Goal: Task Accomplishment & Management: Complete application form

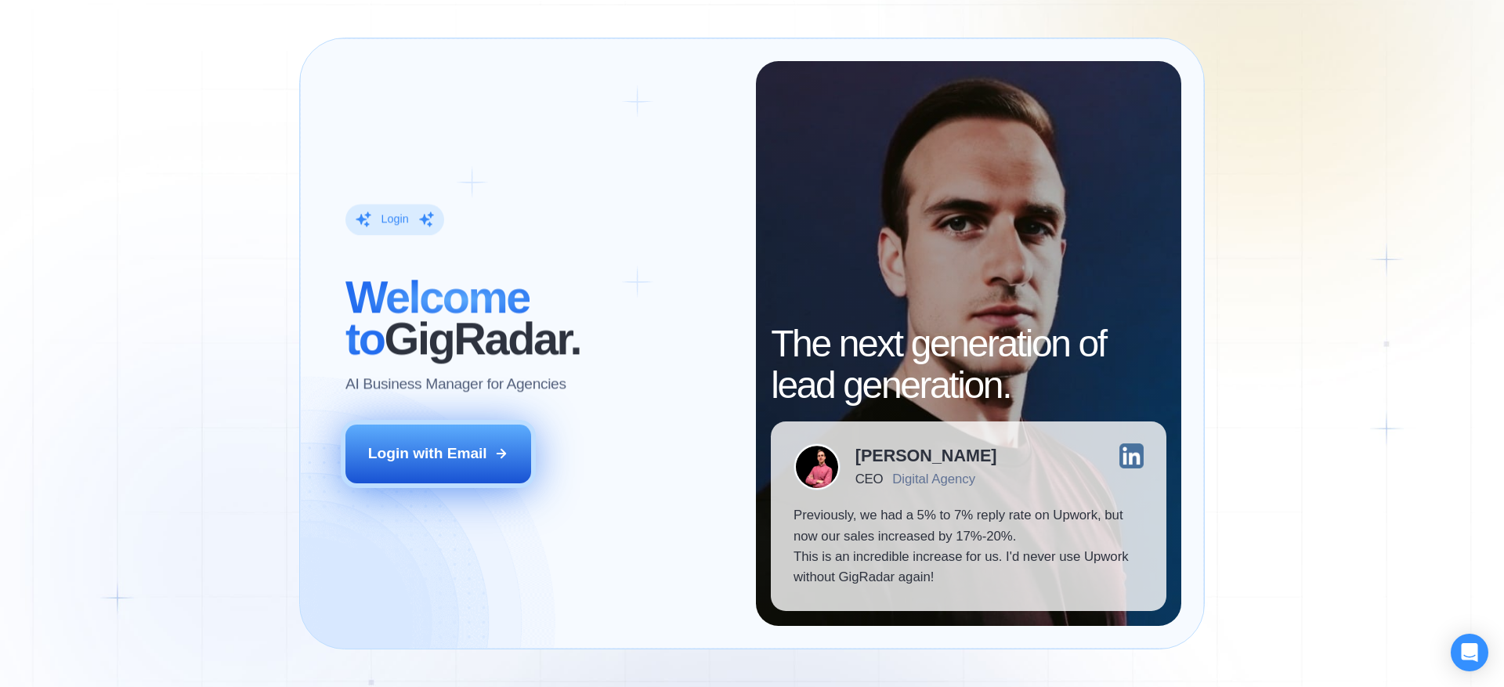
click at [475, 451] on div "Login with Email" at bounding box center [427, 453] width 119 height 20
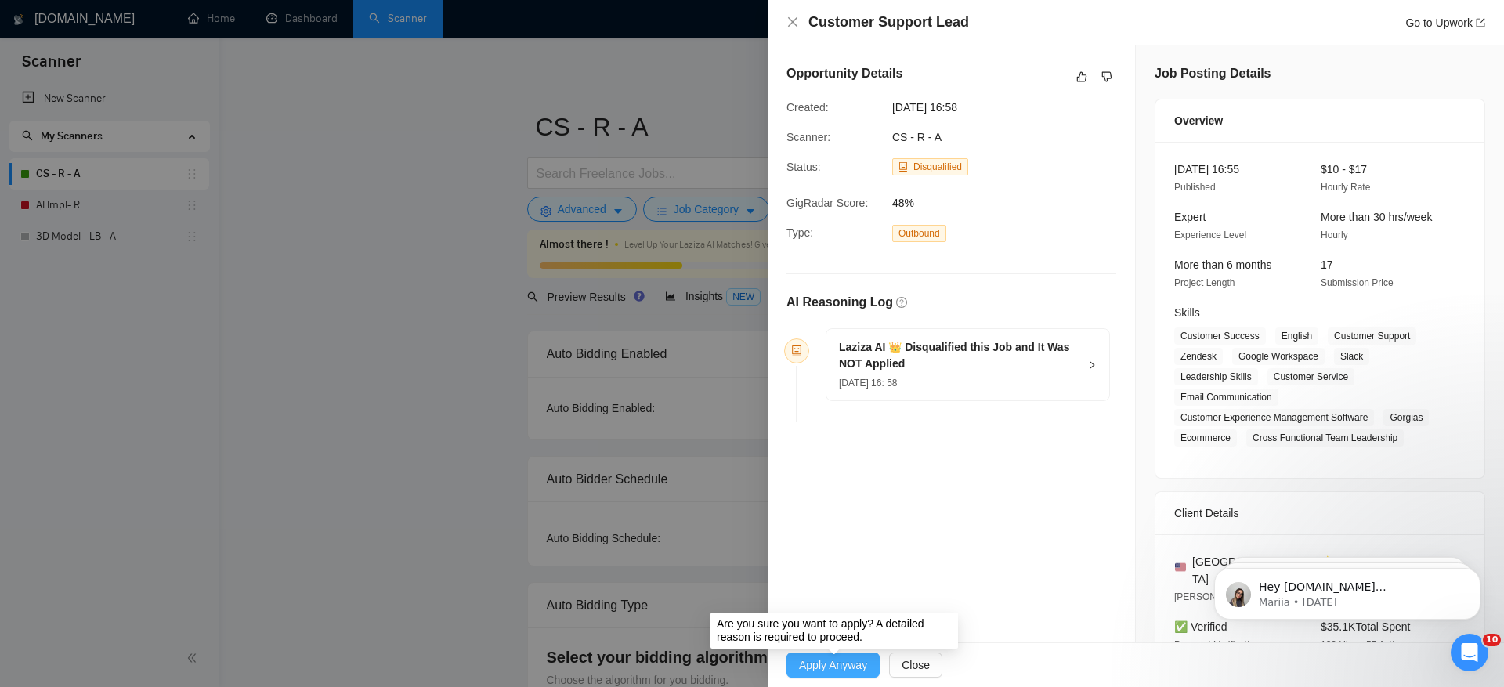
click at [834, 662] on span "Apply Anyway" at bounding box center [833, 665] width 68 height 17
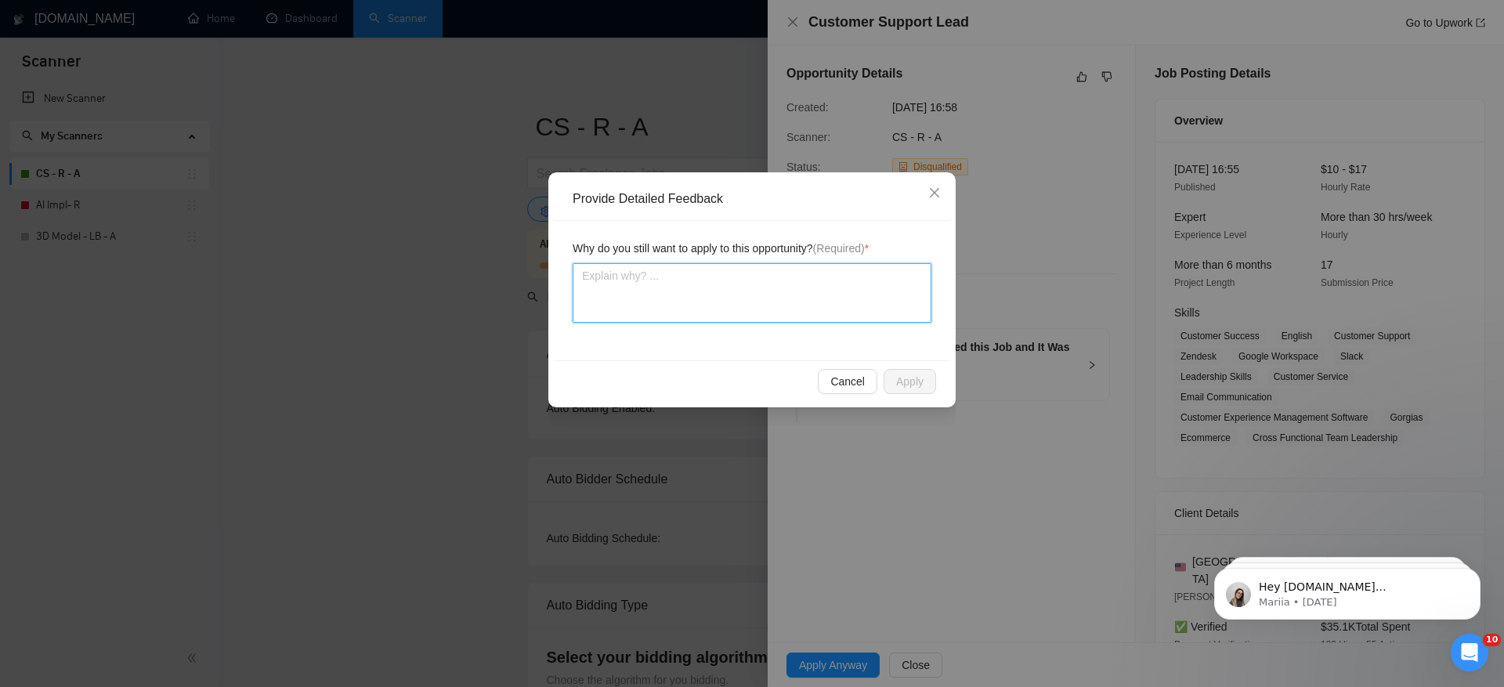
click at [621, 292] on textarea at bounding box center [752, 293] width 359 height 60
type textarea "I"
type textarea "I h"
type textarea "I ha"
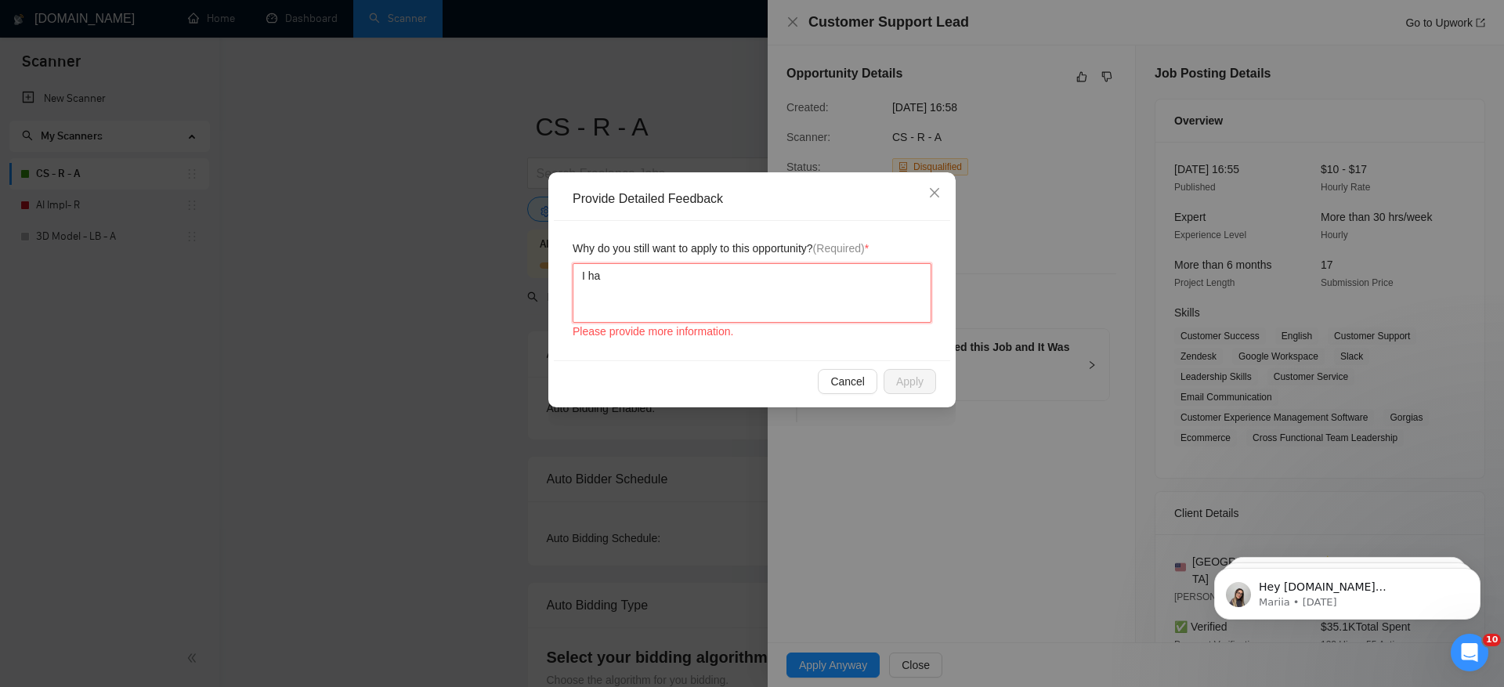
type textarea "I hav"
type textarea "I have"
type textarea "I have a"
type textarea "I have al"
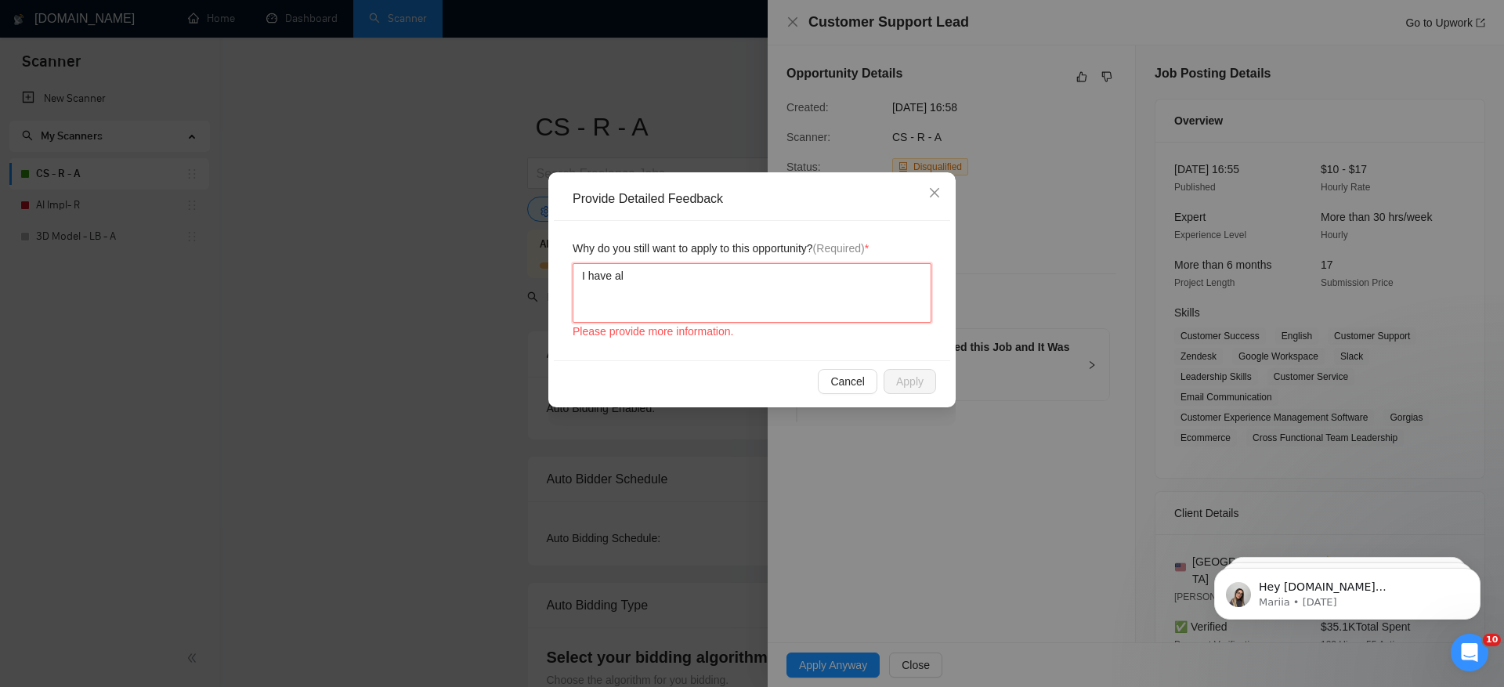
type textarea "I have alr"
type textarea "I have alre"
type textarea "I have alrea"
type textarea "I have alread"
type textarea "I have already"
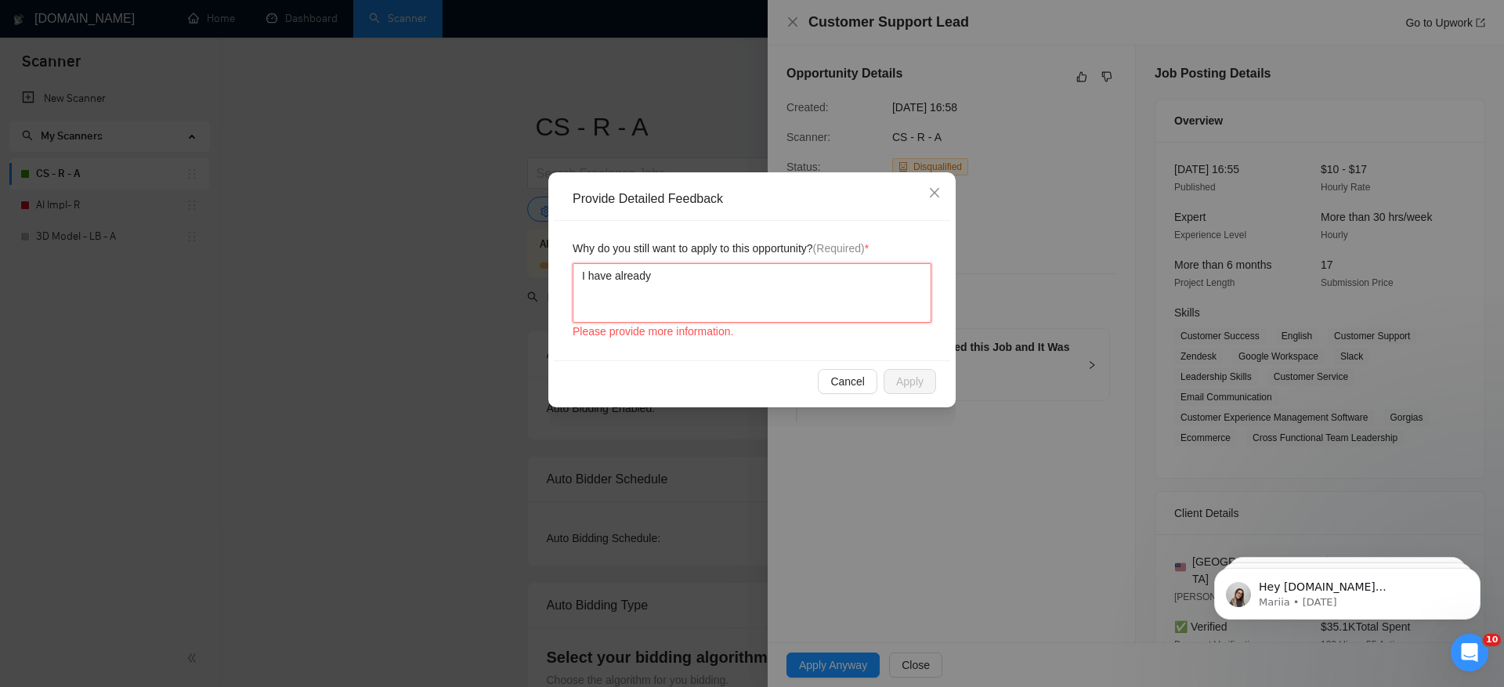
type textarea "I have already"
type textarea "I have already c"
type textarea "I have already co"
type textarea "I have already cov"
type textarea "I have already cove"
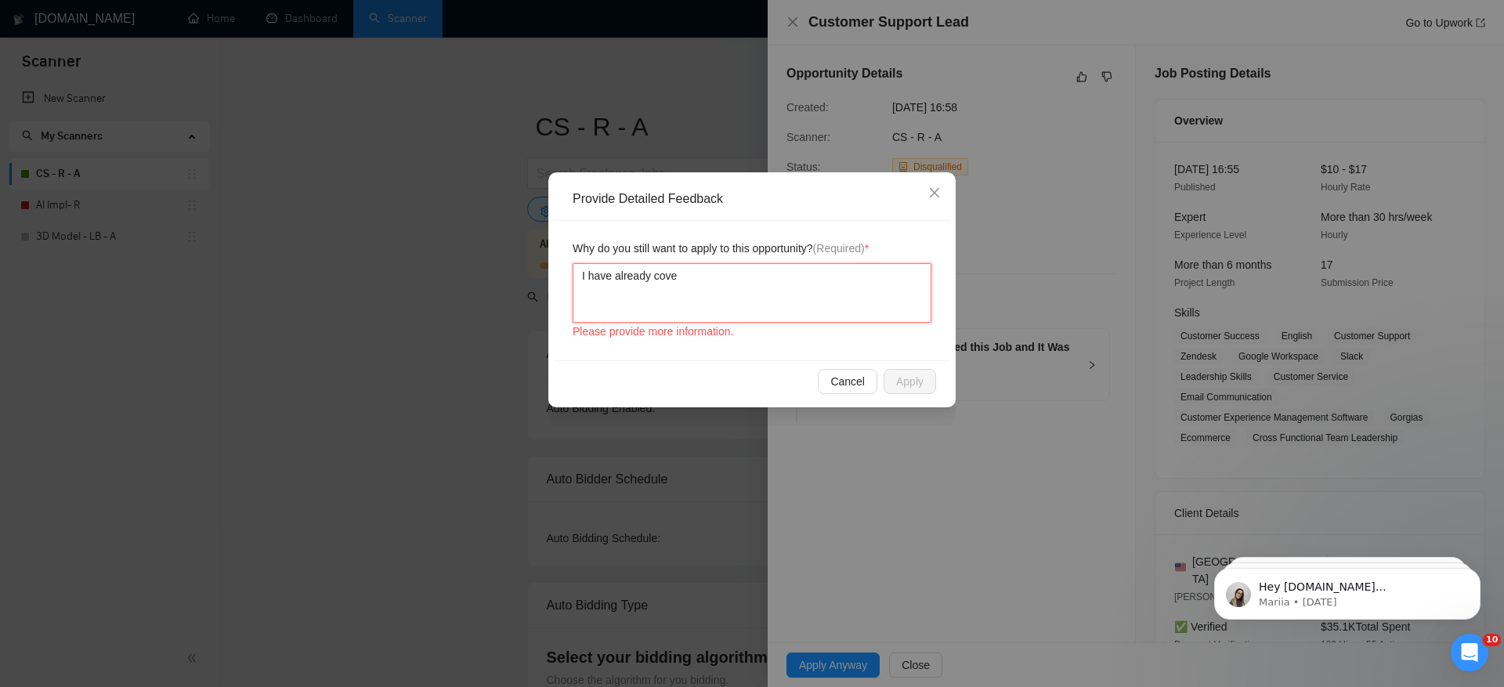
type textarea "I have already cover"
type textarea "I have already covere"
type textarea "I have already covered"
type textarea "I have already covered p"
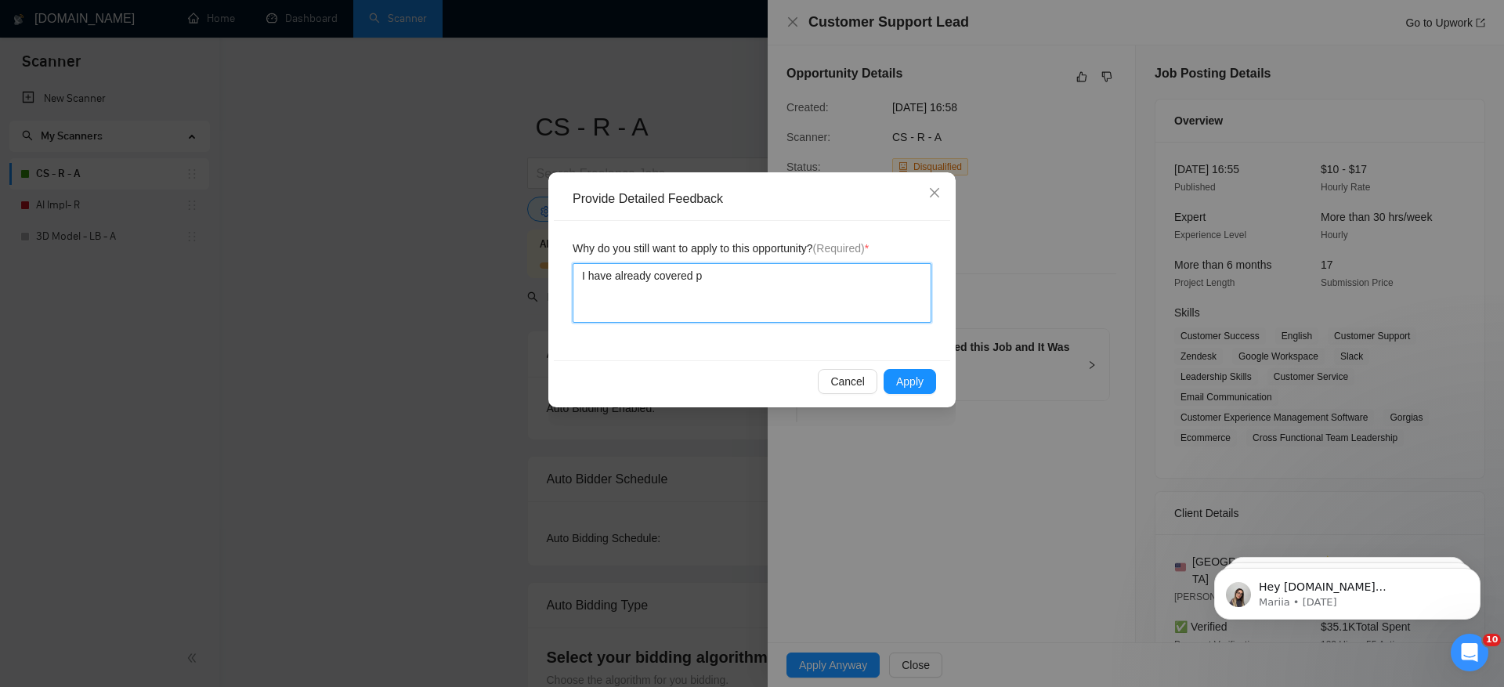
type textarea "I have already covered po"
type textarea "I have already covered pos"
type textarea "I have already covered posi"
type textarea "I have already covered posit"
type textarea "I have already covered positio"
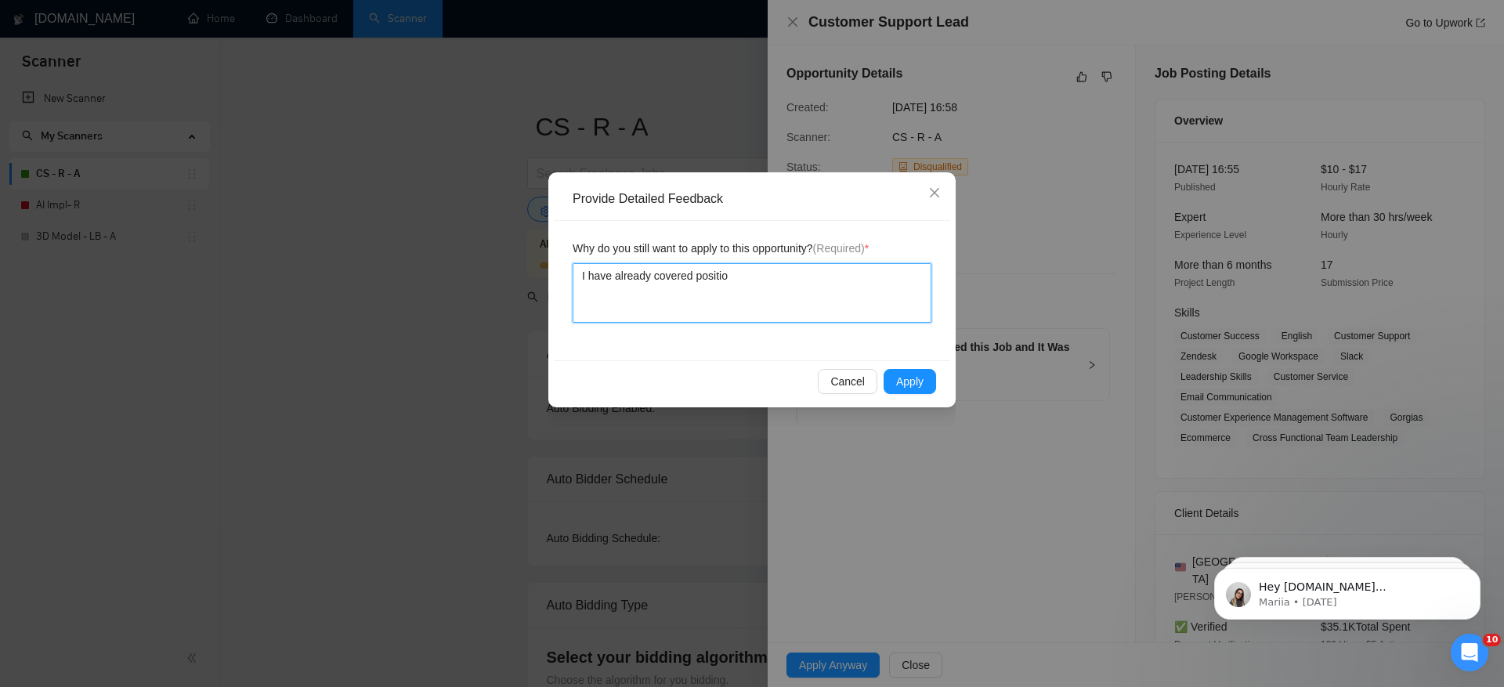
type textarea "I have already covered position"
type textarea "I have already covered position o"
type textarea "I have already covered position of"
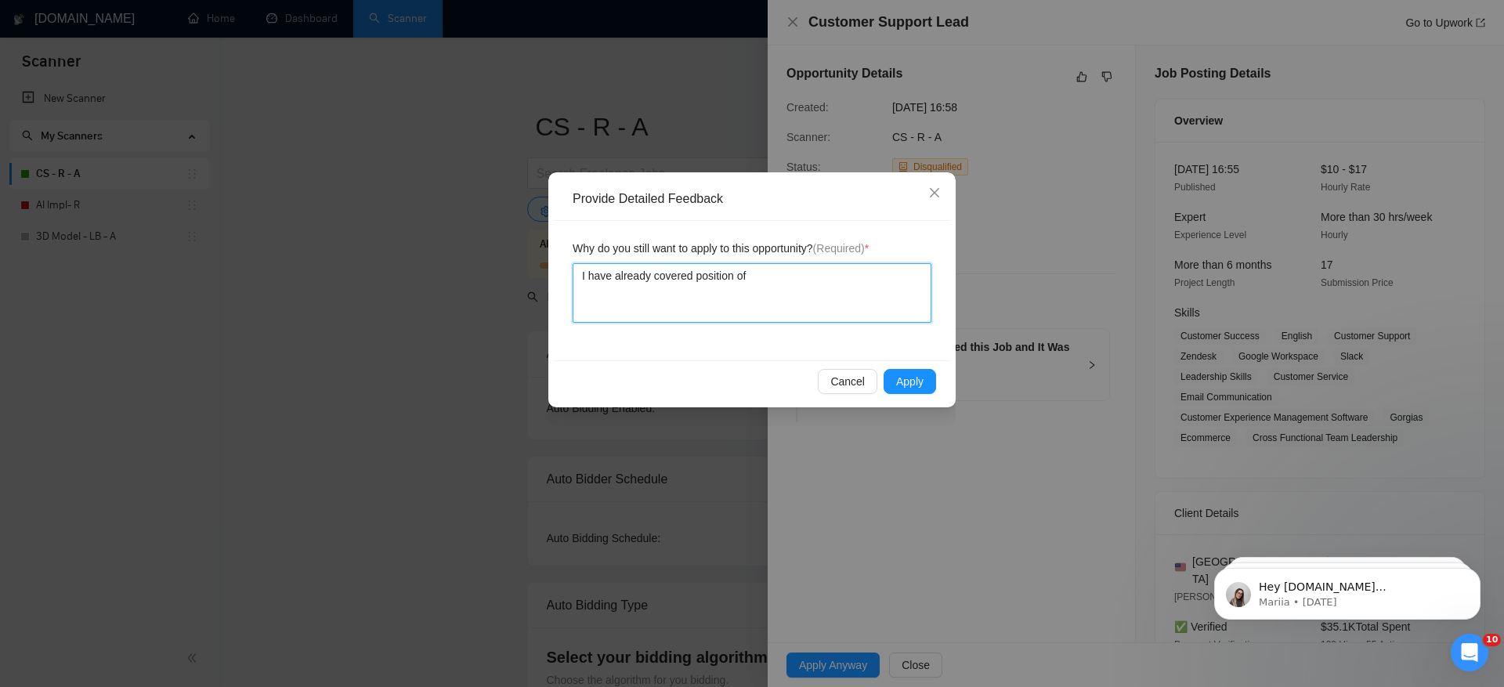
type textarea "I have already covered position of C"
type textarea "I have already covered position of Cu"
type textarea "I have already covered position of Cus"
type textarea "I have already covered position of Cust"
type textarea "I have already covered position of Custo"
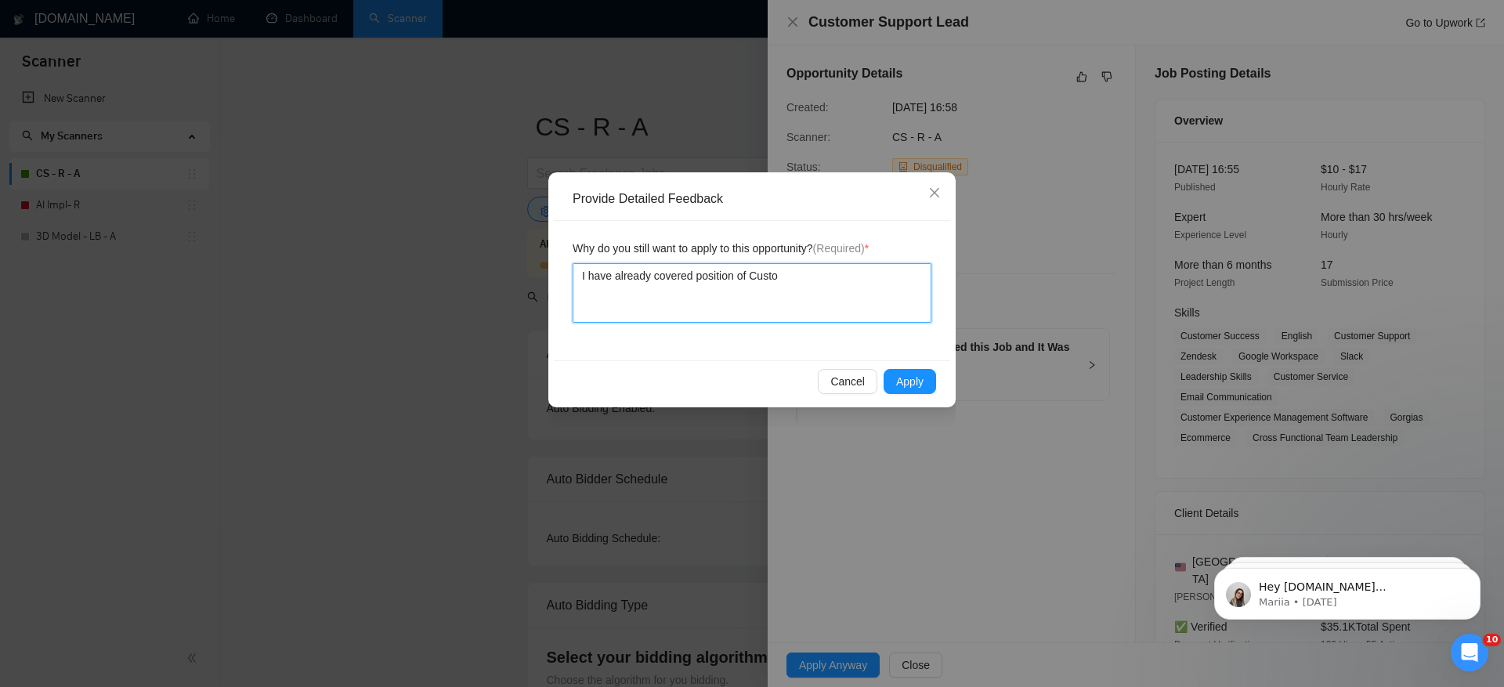
type textarea "I have already covered position of Custom"
type textarea "I have already covered position of Custome"
type textarea "I have already covered position of Customer"
type textarea "I have already covered position of Customer s"
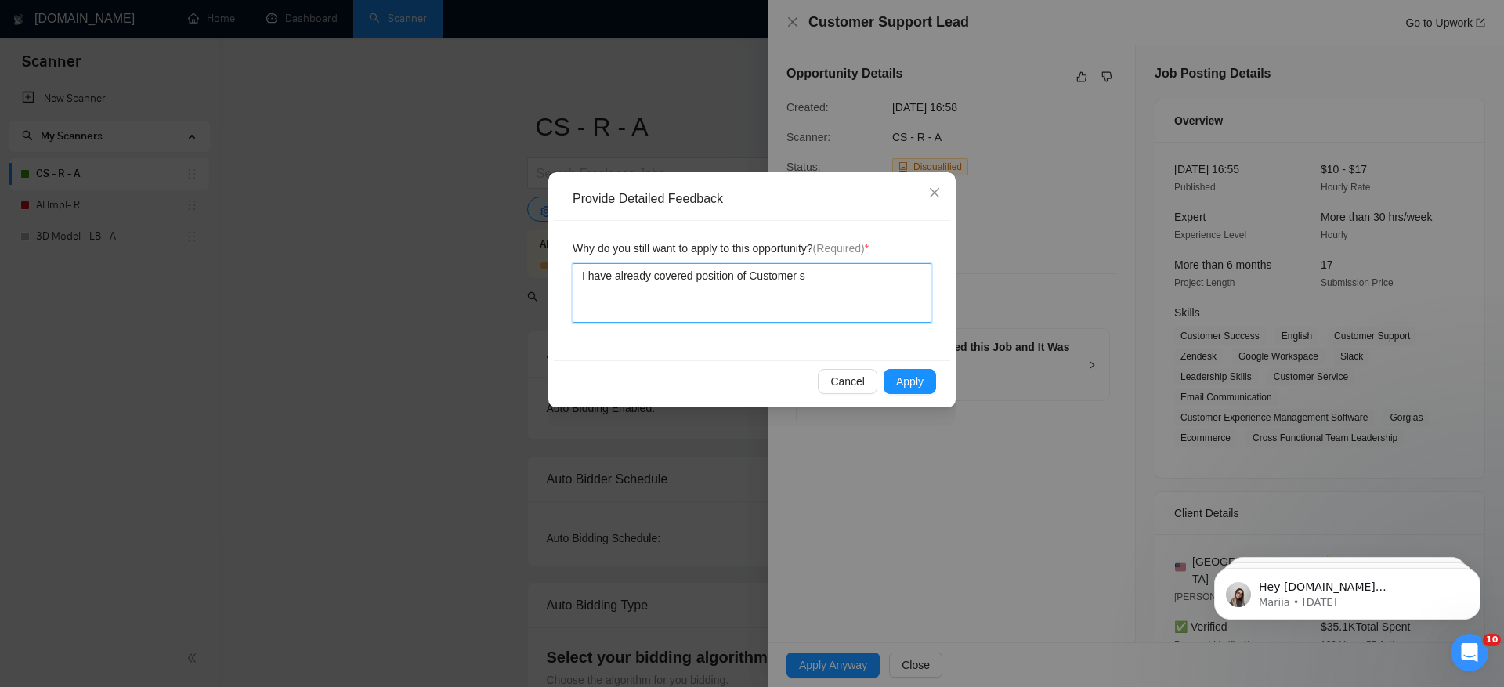
type textarea "I have already covered position of Customer su"
type textarea "I have already covered position of Customer supp"
type textarea "I have already covered position of Customer suppo"
type textarea "I have already covered position of Customer suppor"
type textarea "I have already covered position of Customer support"
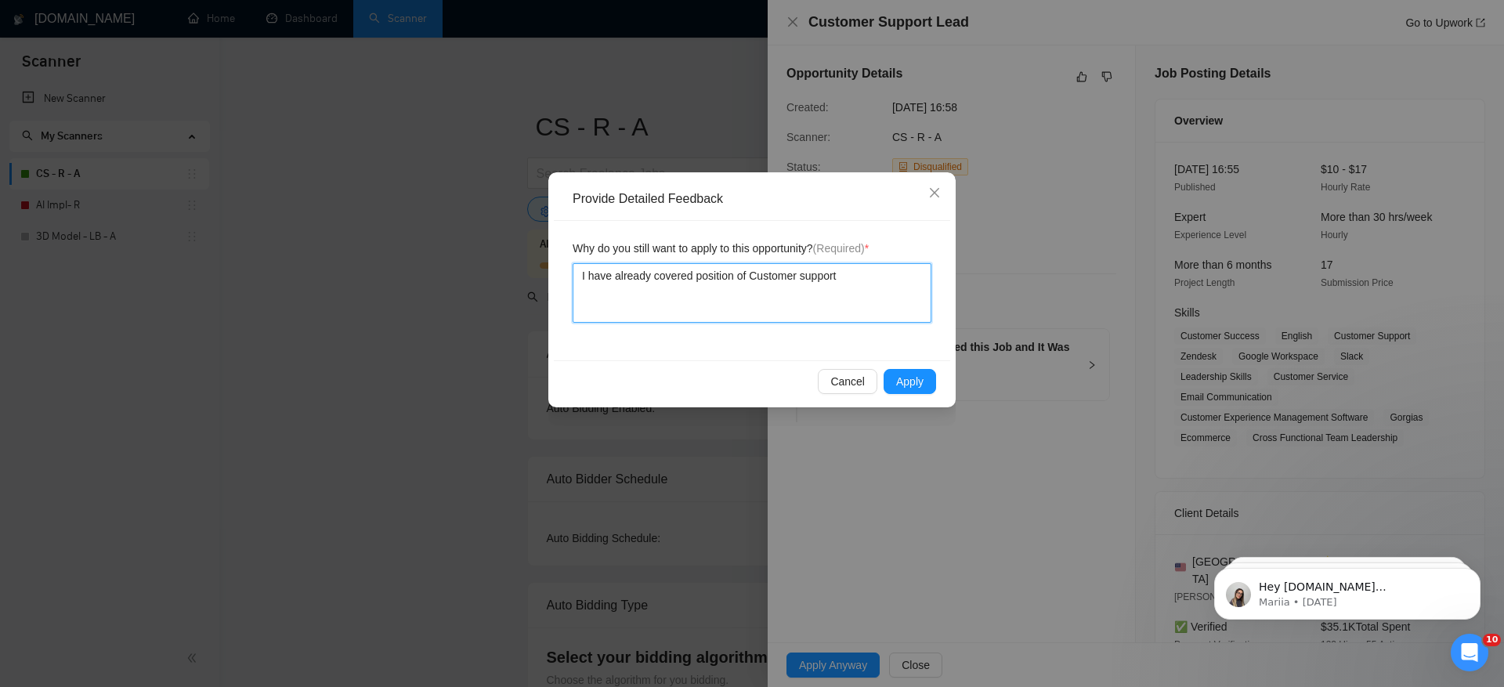
type textarea "I have already covered position of Customer support"
type textarea "I have already covered position of Customer support l"
type textarea "I have already covered position of Customer support le"
type textarea "I have already covered position of Customer support lea"
type textarea "I have already covered position of Customer support lead"
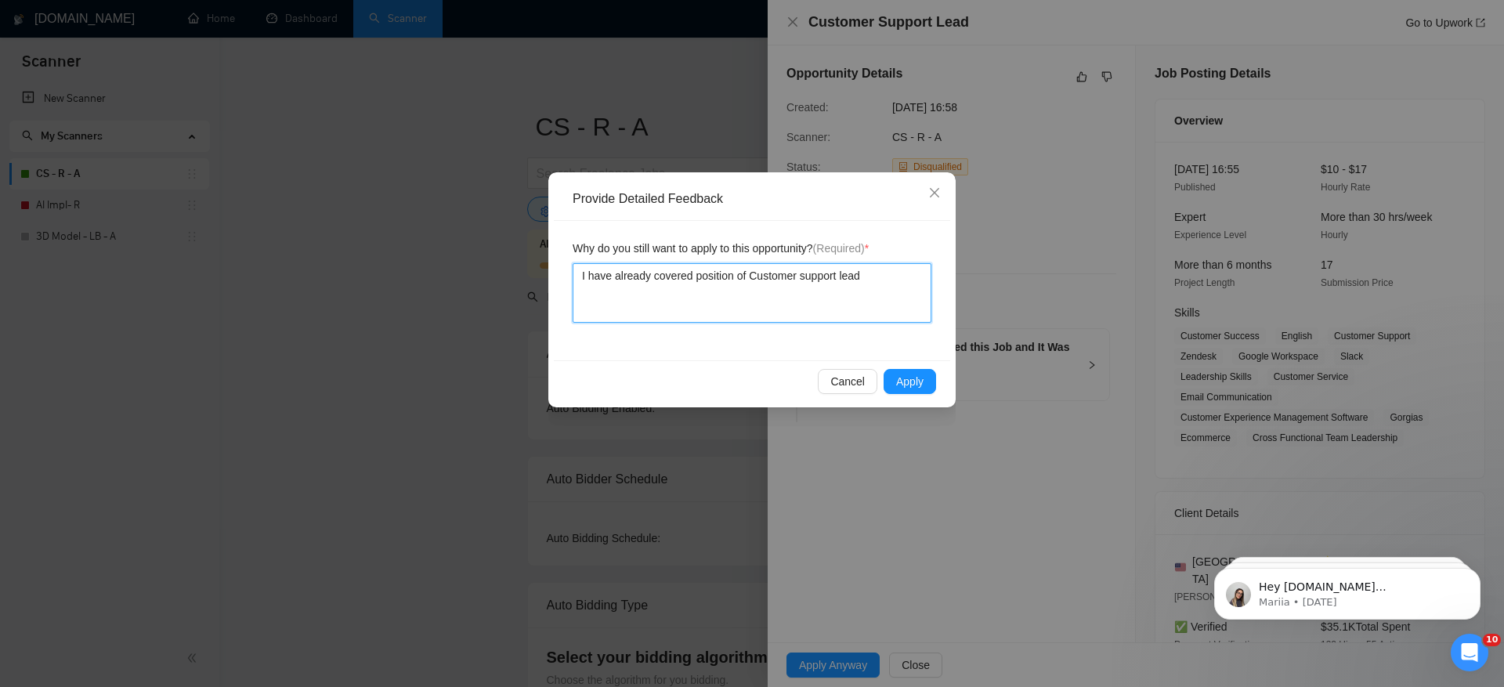
type textarea "I have already covered position of Customer support leade"
type textarea "I have already covered position of Customer support leader"
type textarea "I have already covered position of Customer support leader,"
type textarea "I have already covered position of Customer support leader, a"
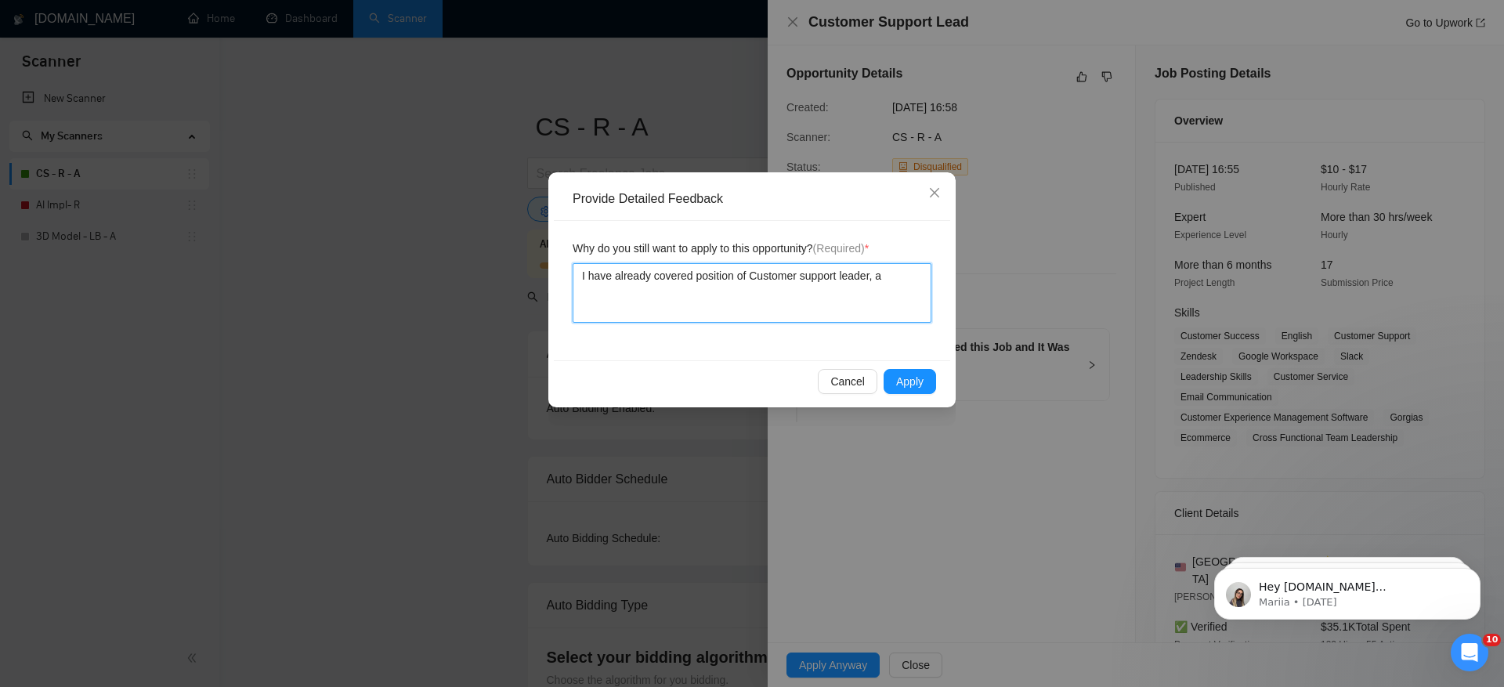
type textarea "I have already covered position of Customer support leader, an"
type textarea "I have already covered position of Customer support leader, and"
type textarea "I have already covered position of Customer support leader, and I"
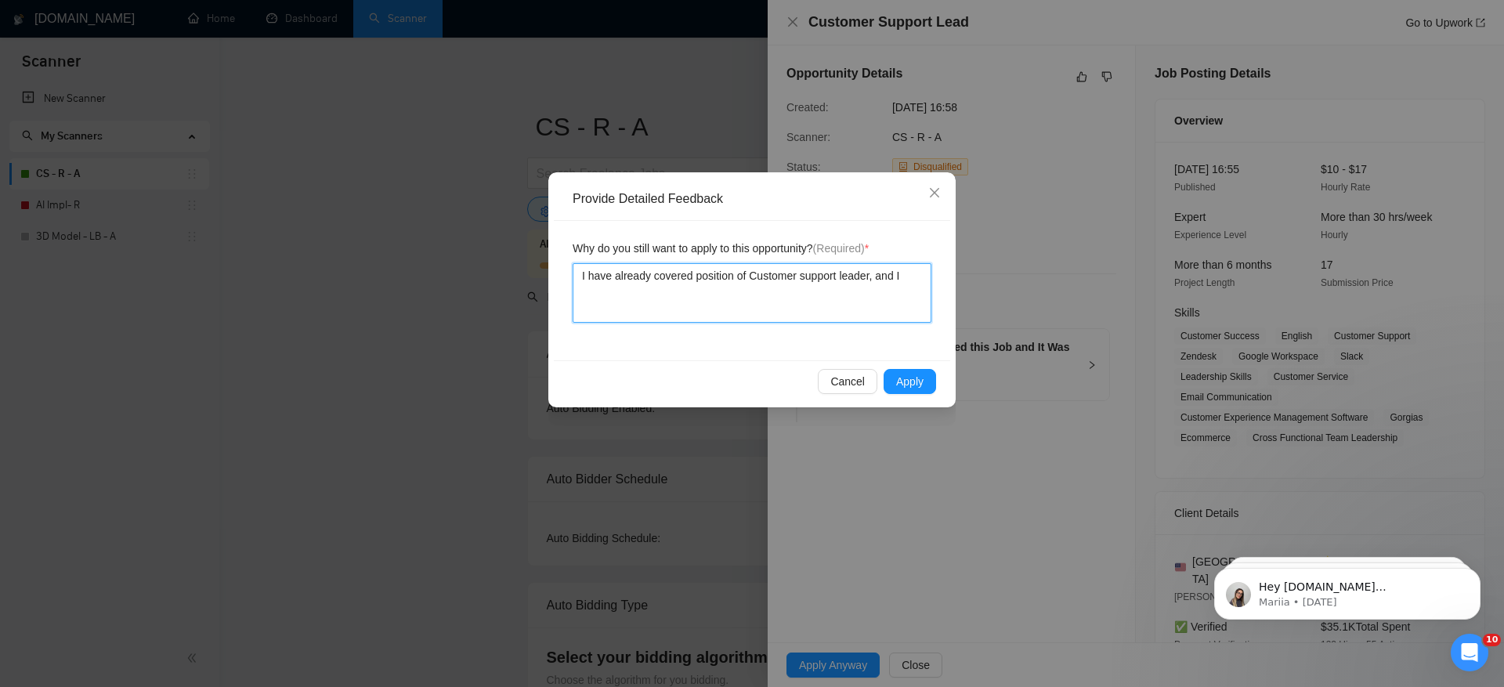
type textarea "I have already covered position of Customer support leader, and I h"
type textarea "I have already covered position of Customer support leader, and I ha"
type textarea "I have already covered position of Customer support leader, and I hav"
type textarea "I have already covered position of Customer support leader, and I have"
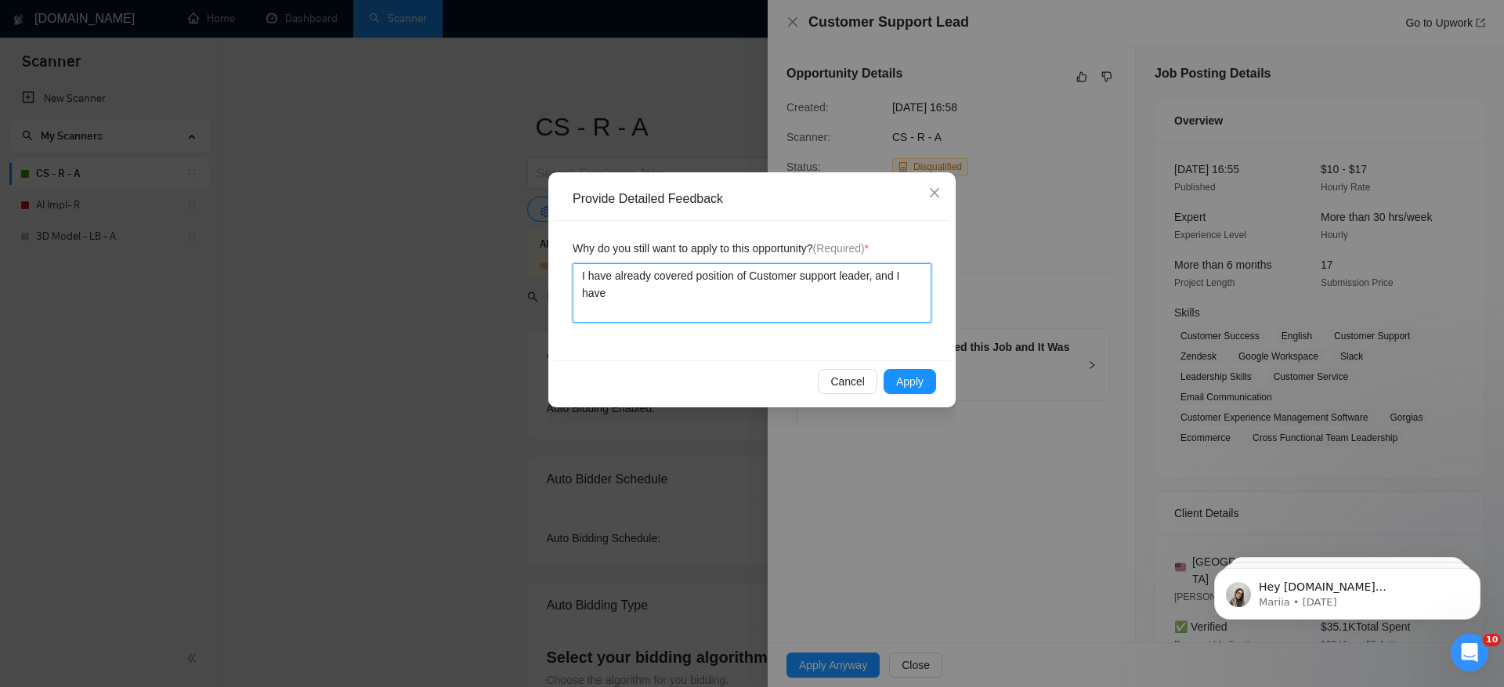
type textarea "I have already covered position of Customer support leader, and I have l"
type textarea "I have already covered position of Customer support leader, and I have le"
type textarea "I have already covered position of Customer support leader, and I have lea"
type textarea "I have already covered position of Customer support leader, and I have lead"
type textarea "I have already covered position of Customer support leader, and I have leade"
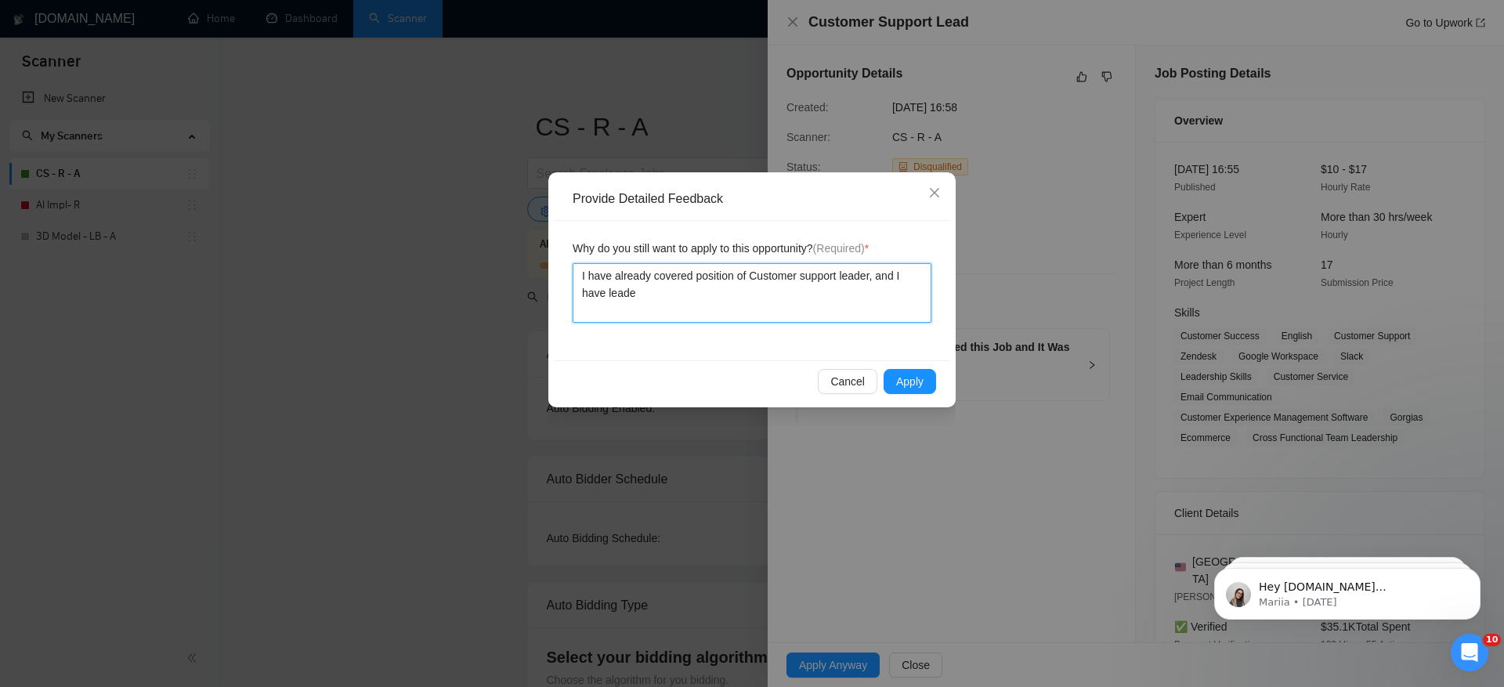
type textarea "I have already covered position of Customer support leader, and I have leader"
type textarea "I have already covered position of Customer support leader, and I have leaders"
type textarea "I have already covered position of Customer support leader, and I have leadershi"
type textarea "I have already covered position of Customer support leader, and I have leadersh…"
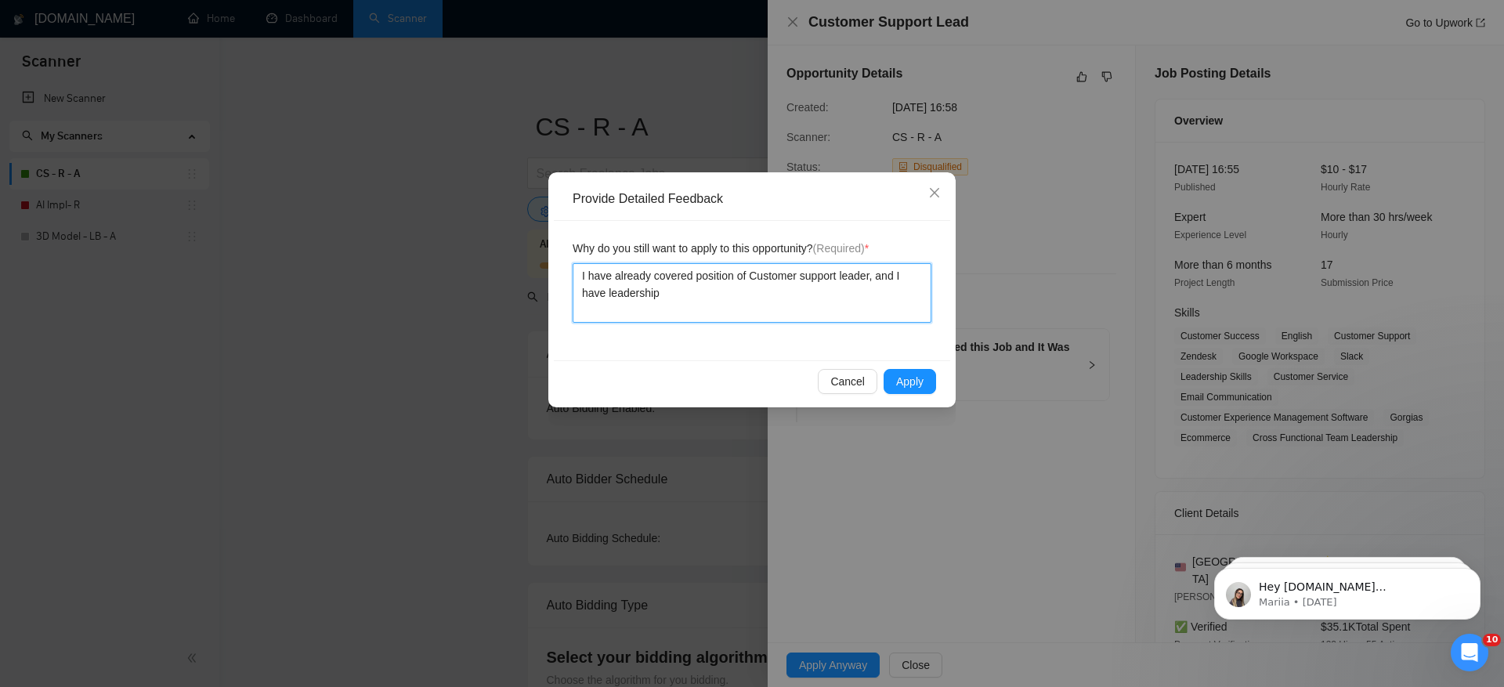
type textarea "I have already covered position of Customer support leader, and I have leadersh…"
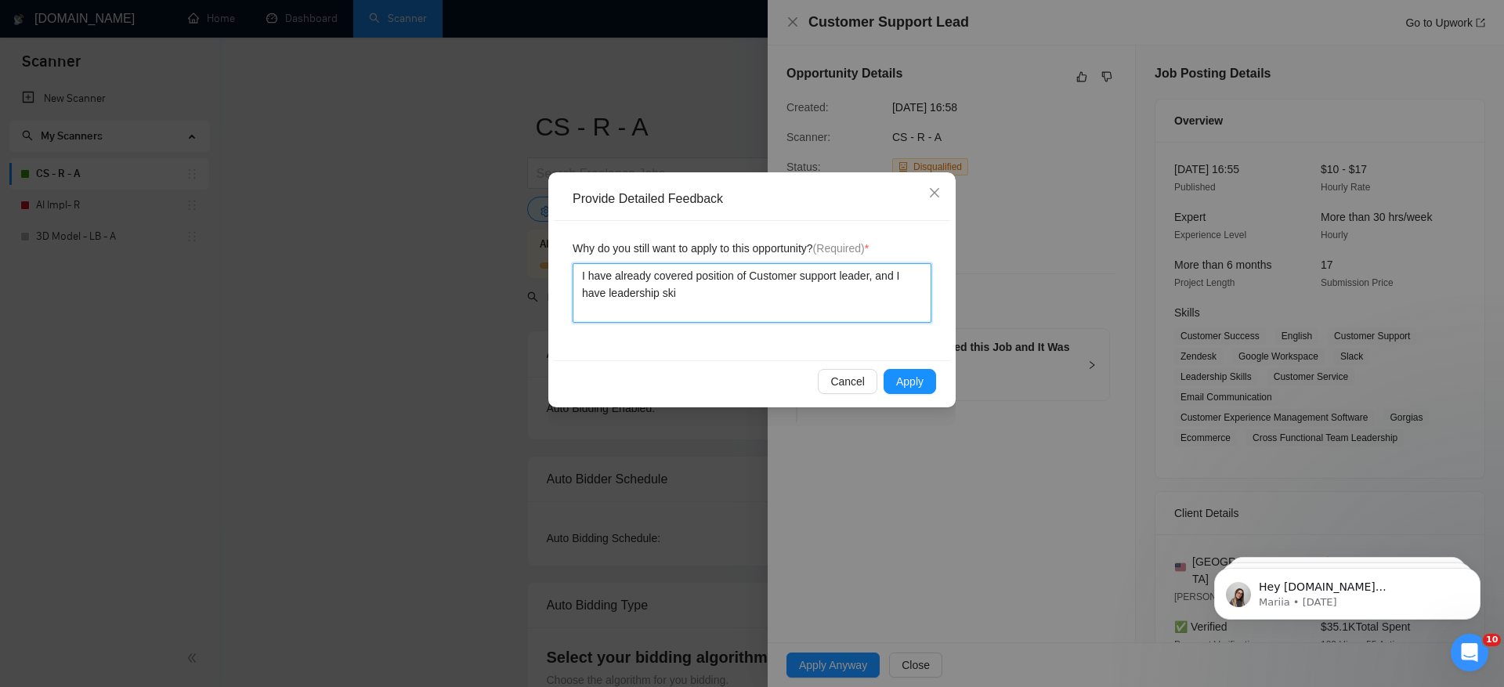
type textarea "I have already covered position of Customer support leader, and I have leadersh…"
type textarea "I have already covered the position of Customer support leader, and I have lead…"
click at [914, 383] on span "Apply" at bounding box center [909, 381] width 27 height 17
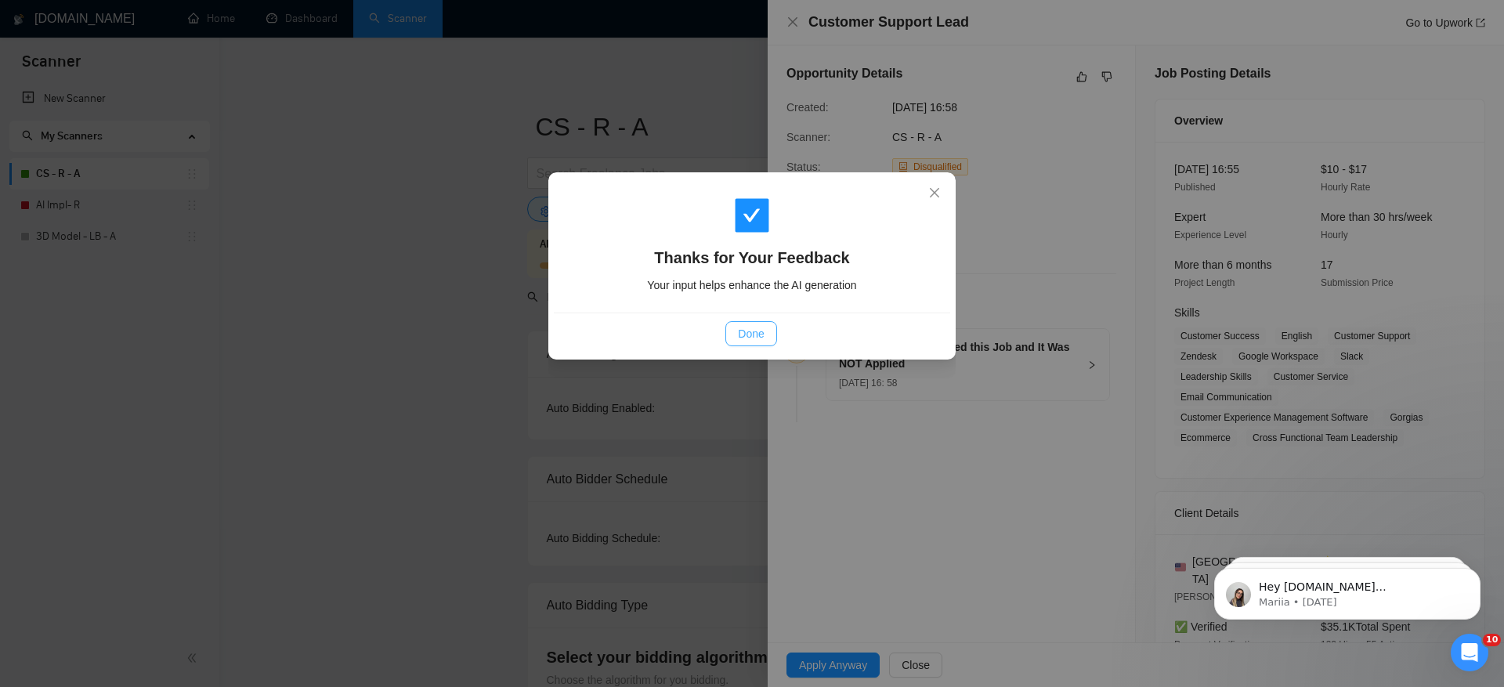
click at [756, 333] on span "Done" at bounding box center [751, 333] width 26 height 17
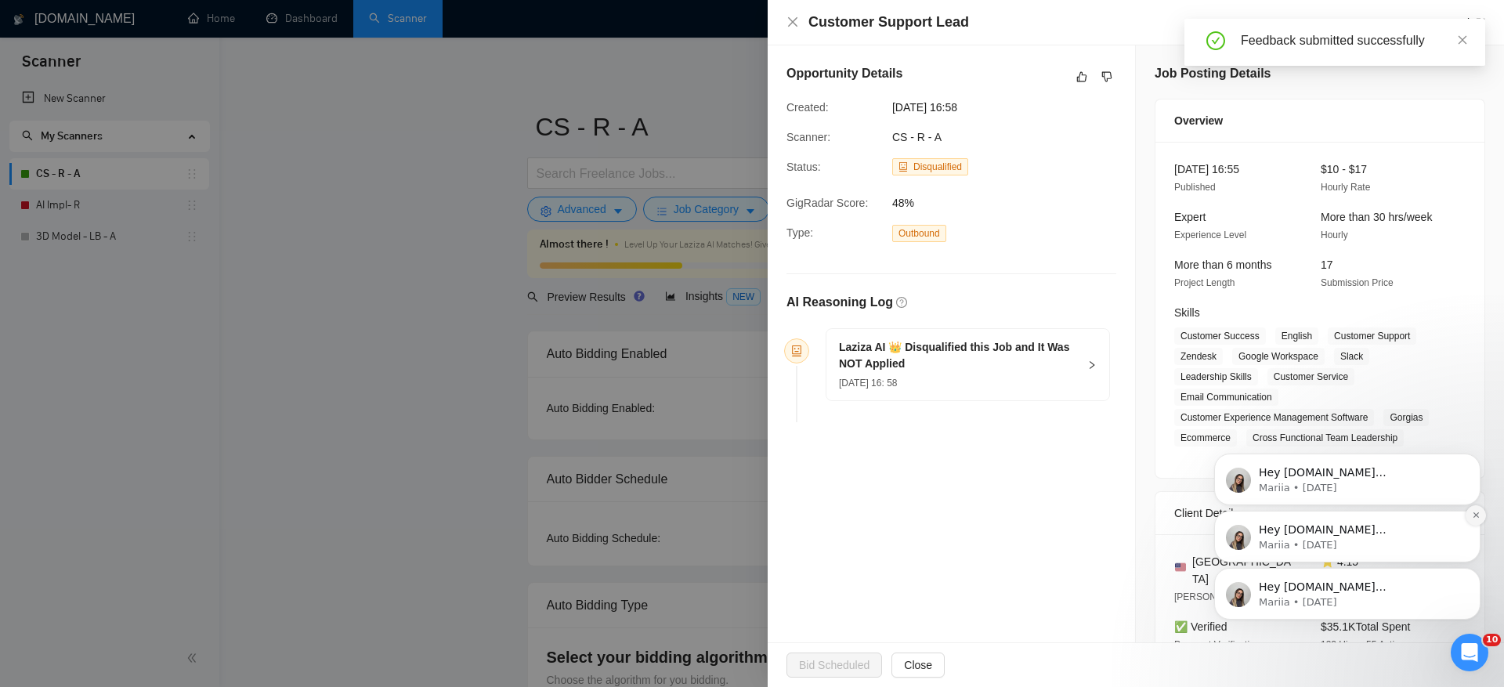
click at [1477, 518] on icon "Dismiss notification" at bounding box center [1476, 515] width 9 height 9
click at [1475, 512] on icon "Dismiss notification" at bounding box center [1476, 515] width 9 height 9
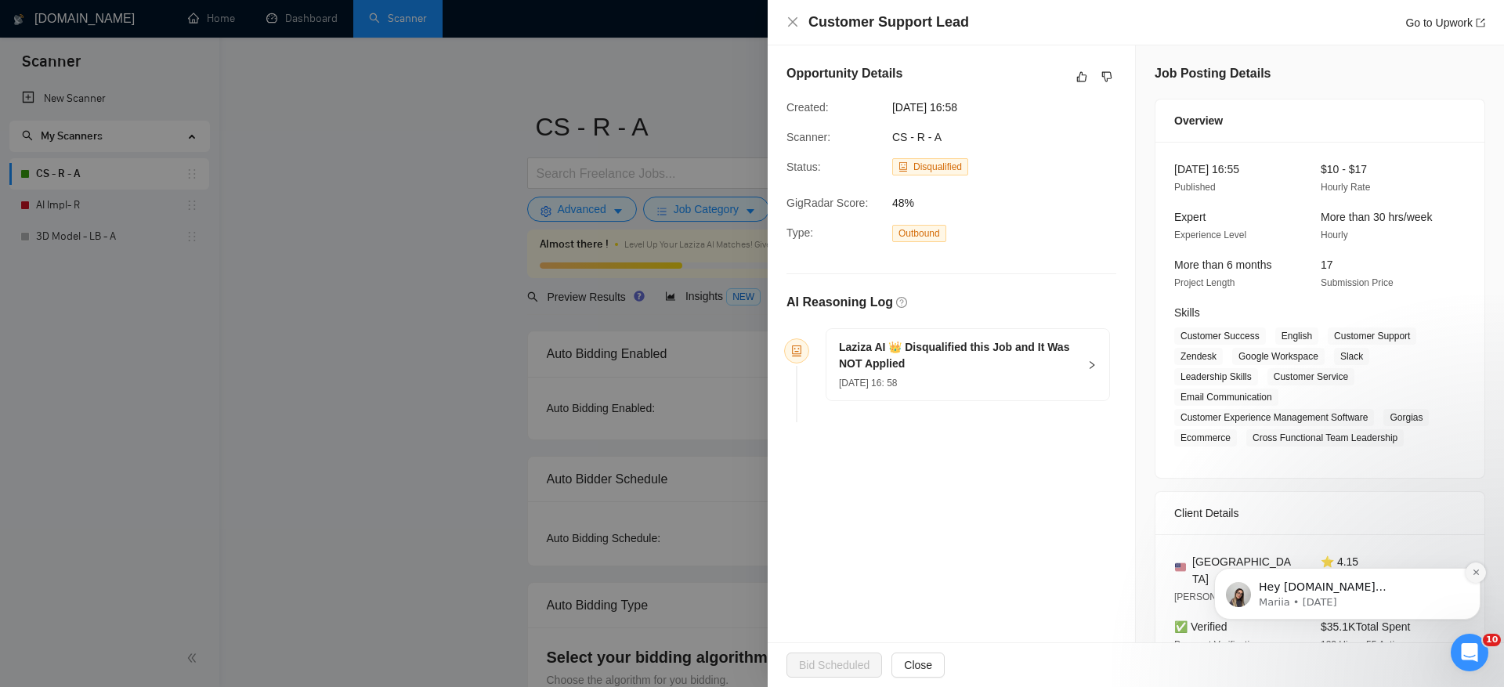
click at [1473, 574] on icon "Dismiss notification" at bounding box center [1476, 572] width 9 height 9
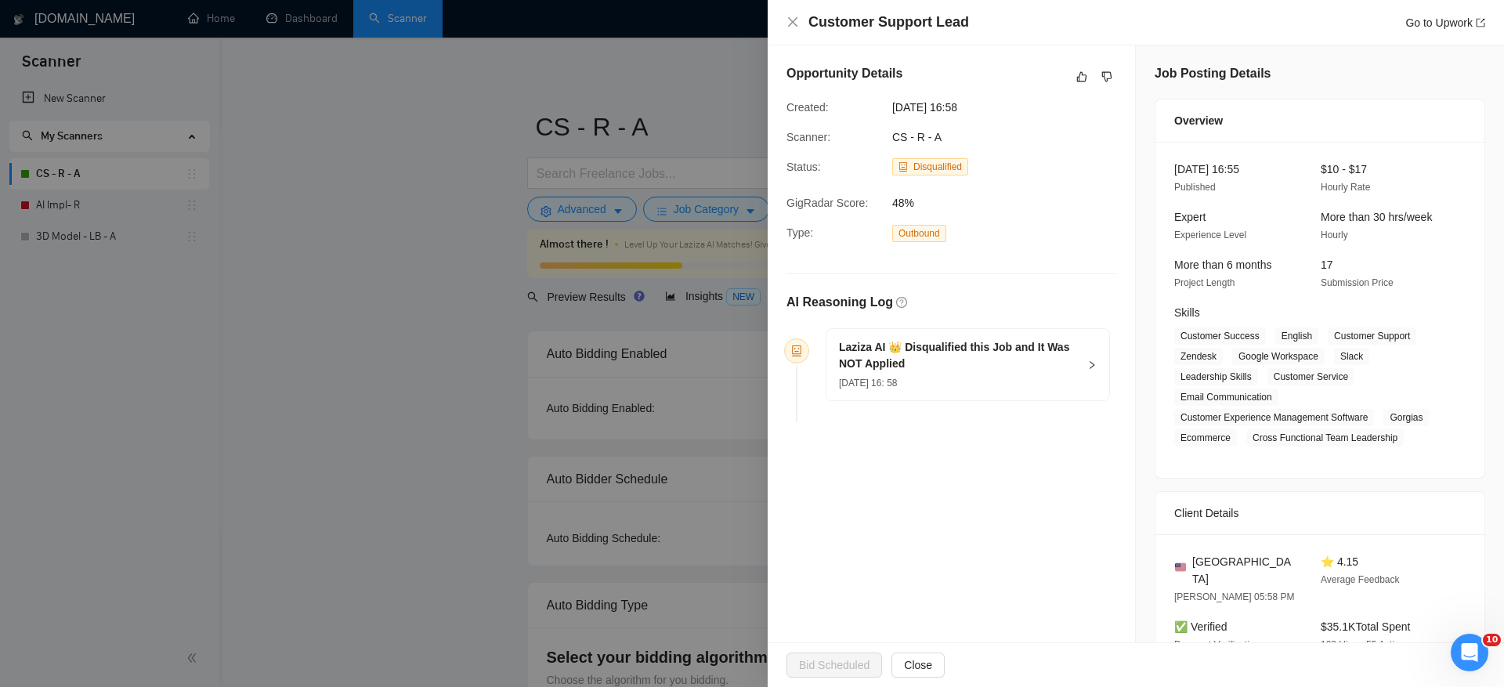
click at [794, 31] on div "Customer Support Lead Go to Upwork" at bounding box center [1136, 23] width 699 height 20
click at [791, 27] on icon "close" at bounding box center [793, 22] width 13 height 13
